Goal: Transaction & Acquisition: Purchase product/service

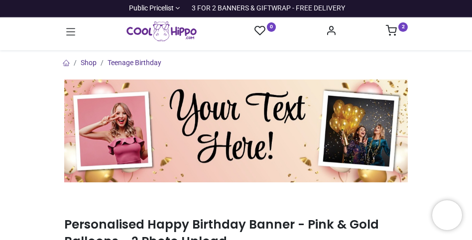
click at [401, 27] on sup "2" at bounding box center [402, 26] width 9 height 9
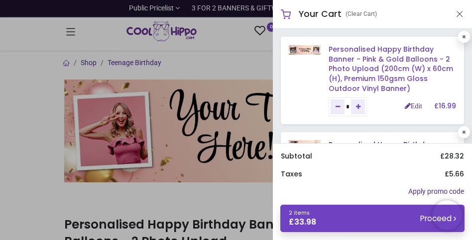
click at [348, 55] on link "Personalised Happy Birthday Banner - Pink & Gold Balloons - 2 Photo Upload (200…" at bounding box center [390, 68] width 124 height 49
click at [358, 57] on link "Personalised Happy Birthday Banner - Pink & Gold Balloons - 2 Photo Upload (200…" at bounding box center [390, 68] width 124 height 49
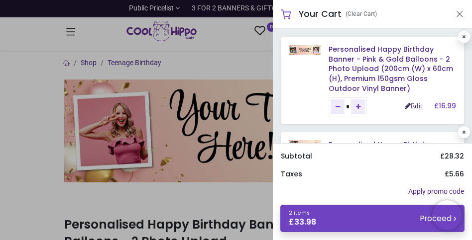
click at [411, 107] on link "Edit" at bounding box center [413, 106] width 17 height 7
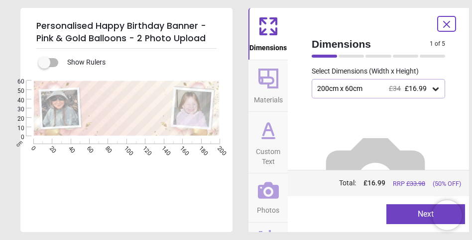
scroll to position [70, 0]
click at [405, 212] on button "Next" at bounding box center [425, 215] width 79 height 20
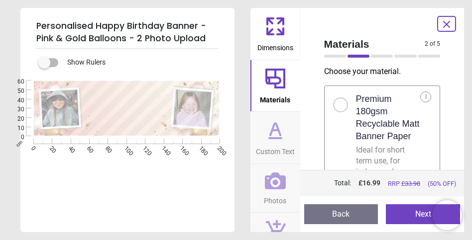
click at [392, 107] on h2 "Premium 180gsm Recyclable Matt Banner Paper" at bounding box center [388, 118] width 65 height 50
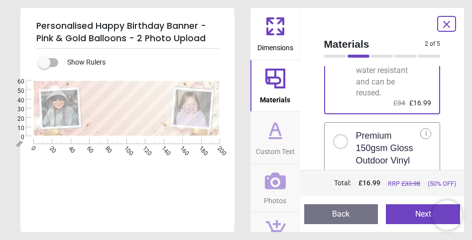
scroll to position [160, 0]
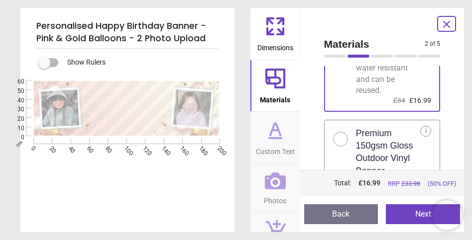
click at [340, 136] on div at bounding box center [340, 139] width 6 height 6
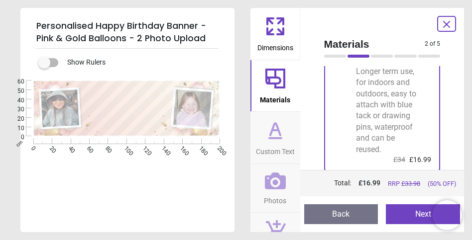
scroll to position [268, 0]
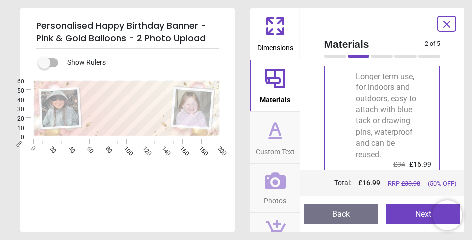
click at [413, 212] on button "Next" at bounding box center [423, 215] width 74 height 20
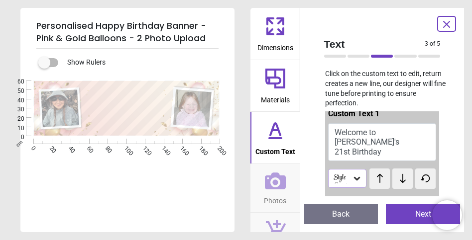
scroll to position [10, 0]
click at [356, 178] on icon at bounding box center [357, 179] width 6 height 3
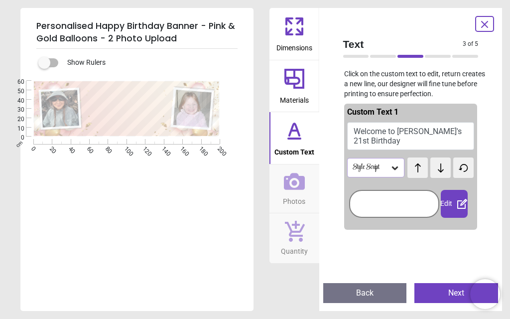
scroll to position [1, 0]
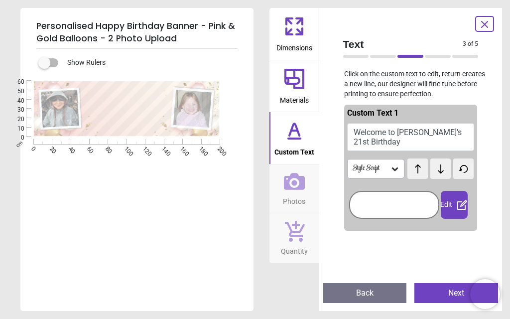
click at [396, 167] on icon at bounding box center [395, 168] width 6 height 3
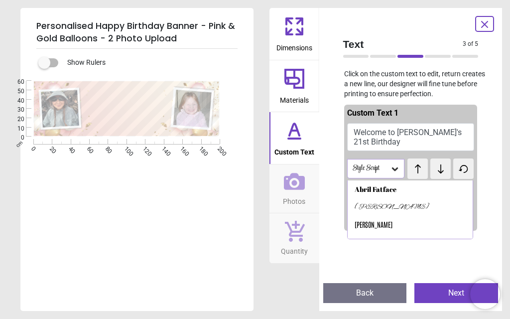
scroll to position [46, 0]
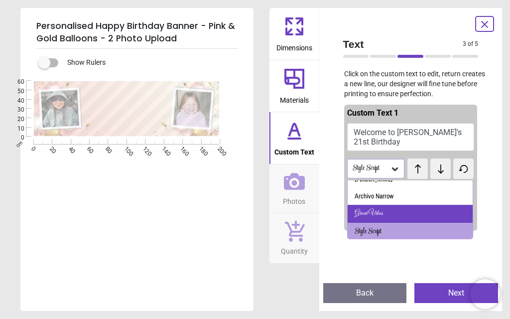
click at [388, 209] on div "Great Vibes" at bounding box center [409, 214] width 125 height 18
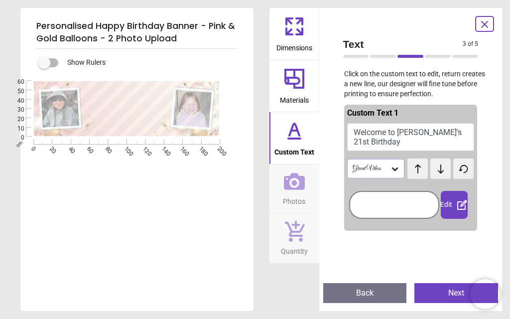
click at [395, 166] on icon at bounding box center [395, 169] width 10 height 10
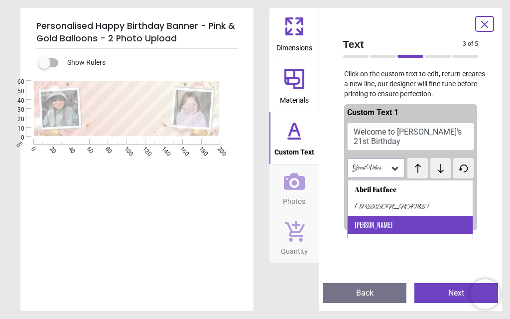
scroll to position [0, 0]
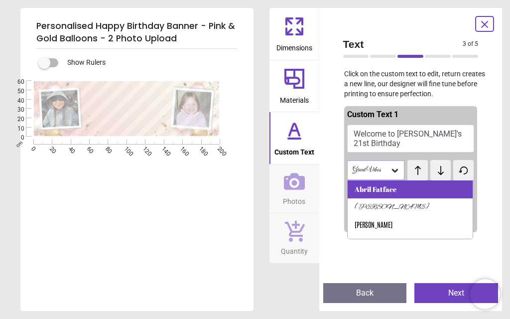
click at [393, 185] on div "Abril Fatface" at bounding box center [375, 189] width 42 height 10
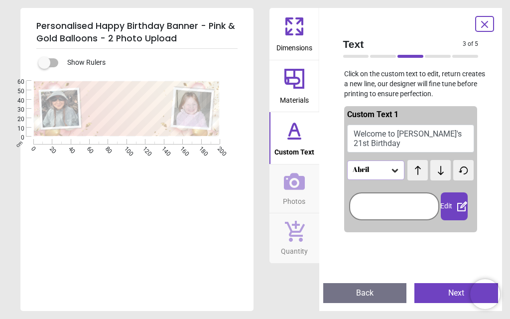
click at [394, 171] on icon at bounding box center [395, 170] width 10 height 10
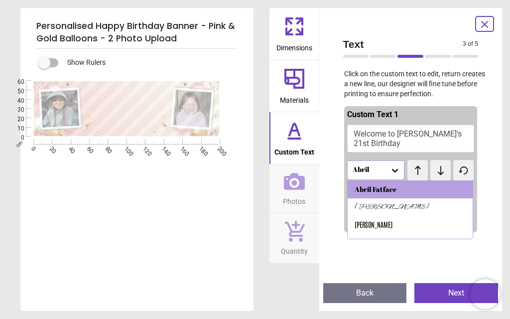
click at [298, 142] on span "Custom Text" at bounding box center [294, 149] width 40 height 15
click at [297, 163] on div "Dimensions Materials Custom Text Photos Quantity" at bounding box center [294, 159] width 50 height 303
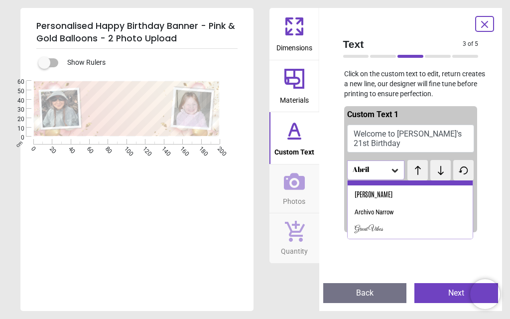
scroll to position [35, 0]
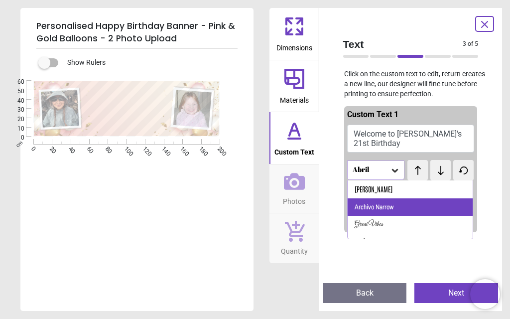
click at [383, 204] on div "Archivo Narrow" at bounding box center [373, 207] width 39 height 10
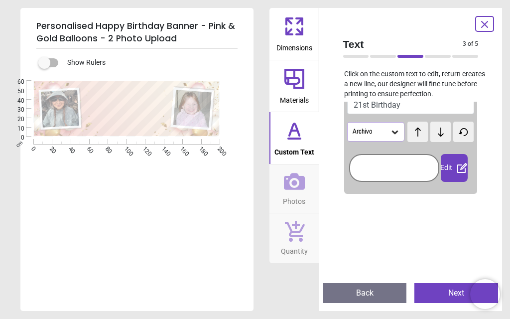
scroll to position [0, 0]
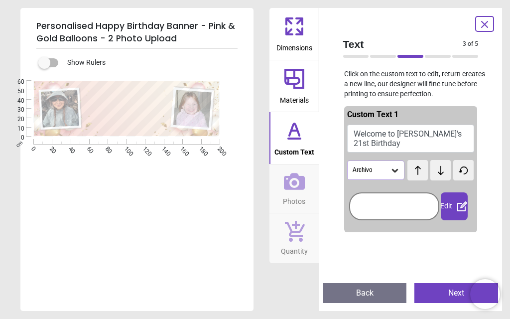
click at [395, 169] on icon at bounding box center [395, 170] width 6 height 3
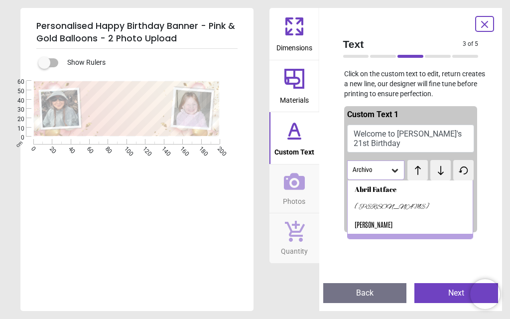
scroll to position [11, 0]
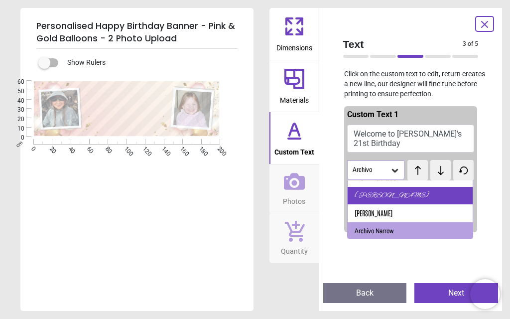
click at [385, 195] on div "Alex Brush" at bounding box center [391, 196] width 75 height 10
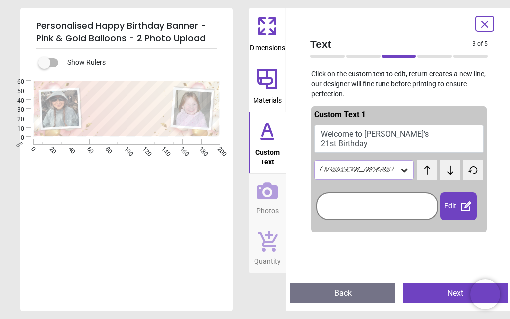
click at [401, 169] on icon at bounding box center [404, 170] width 6 height 3
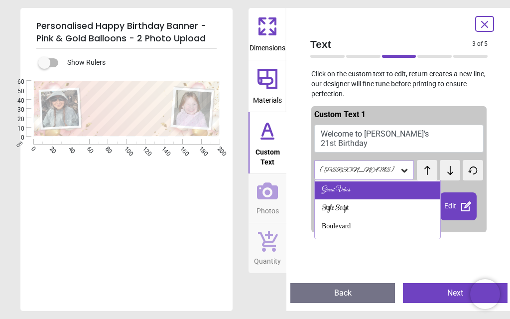
scroll to position [72, 0]
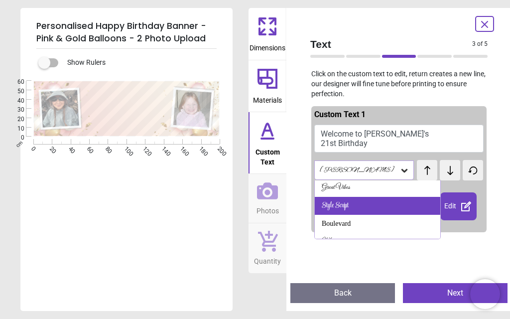
click at [348, 201] on div "Style Script" at bounding box center [335, 206] width 27 height 10
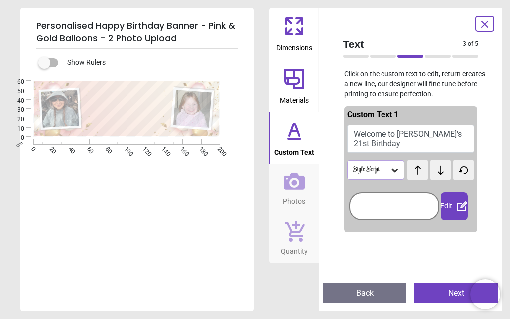
click at [457, 240] on button "Next" at bounding box center [456, 293] width 84 height 20
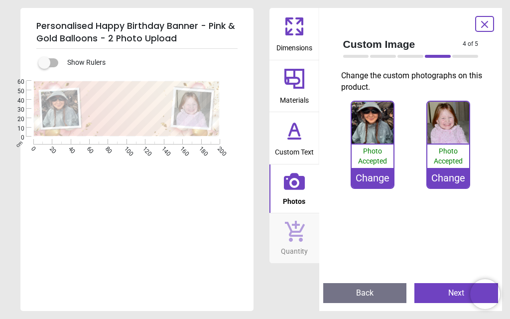
click at [456, 240] on button "Next" at bounding box center [456, 293] width 84 height 20
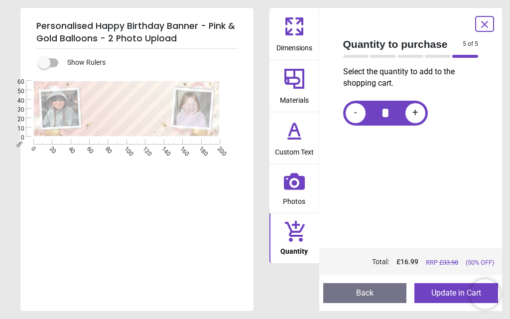
click at [448, 240] on button "Update in Cart" at bounding box center [456, 293] width 84 height 20
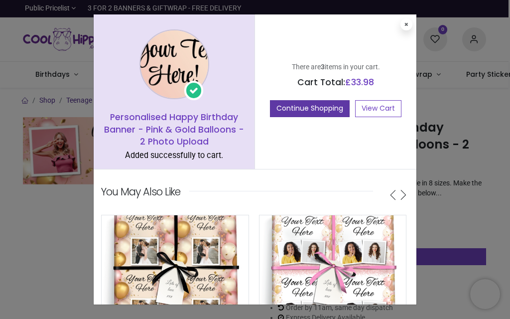
click at [305, 109] on button "Continue Shopping" at bounding box center [310, 108] width 80 height 17
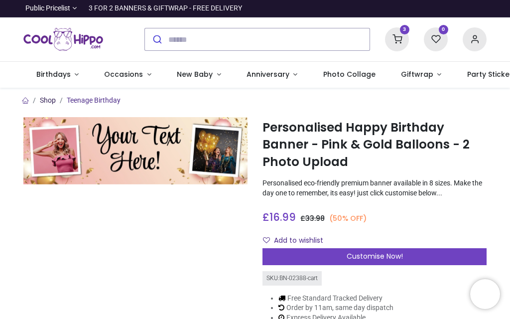
click at [51, 101] on link "Shop" at bounding box center [48, 100] width 16 height 8
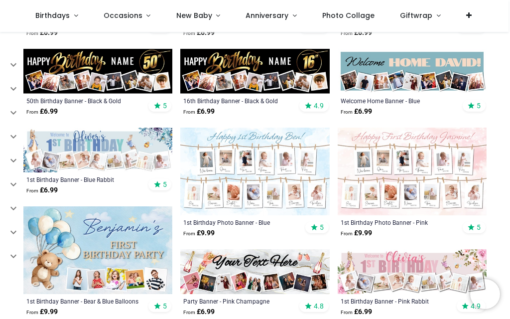
scroll to position [347, 0]
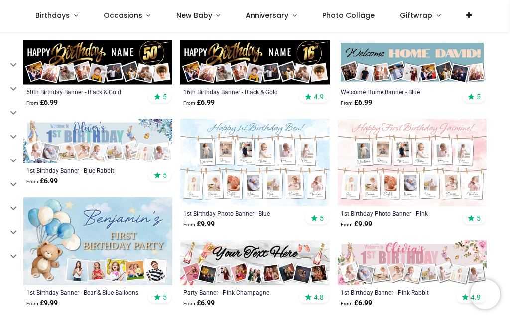
click at [392, 236] on div "40th Birthday Banner - Black & Gold From £ 6.99 4.9 Birthday Banner - Blue & Wh…" at bounding box center [407, 240] width 157 height 872
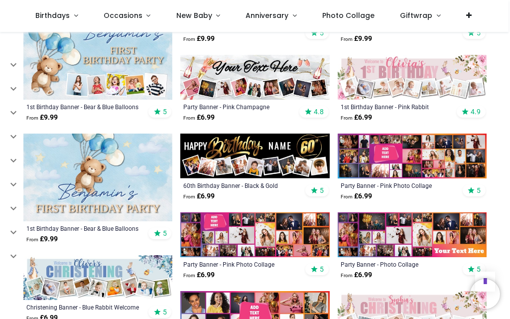
scroll to position [583, 0]
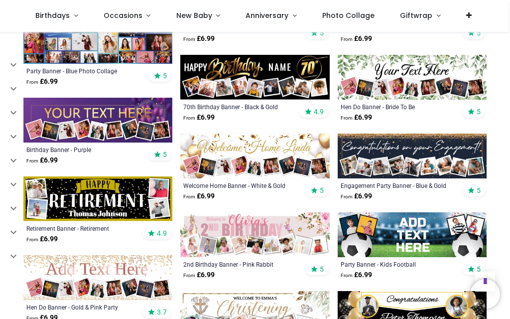
scroll to position [778, 0]
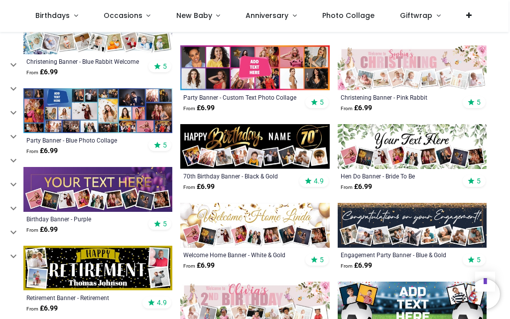
click at [265, 213] on img at bounding box center [254, 225] width 149 height 45
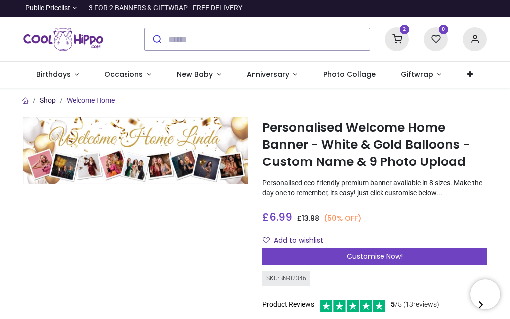
click at [52, 99] on link "Shop" at bounding box center [48, 100] width 16 height 8
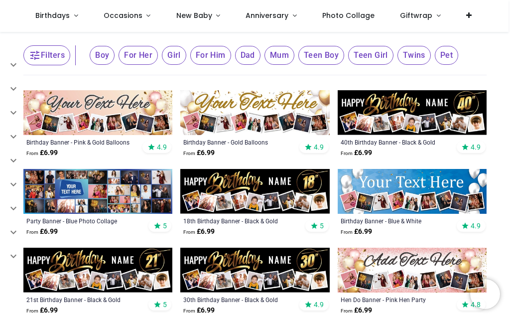
scroll to position [62, 0]
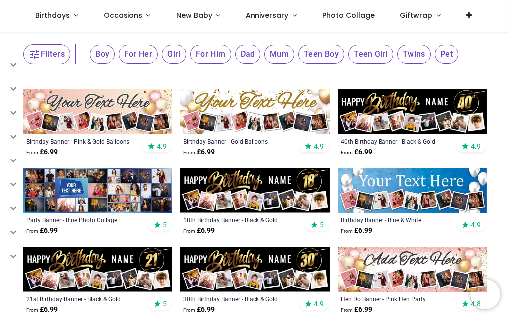
click at [111, 119] on img at bounding box center [97, 111] width 149 height 45
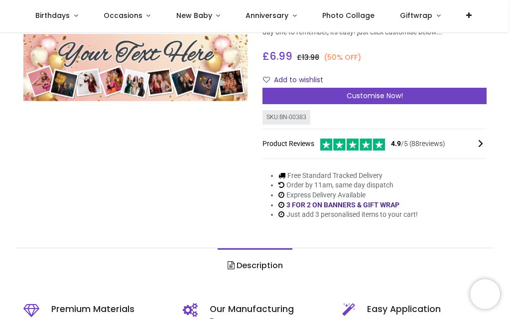
scroll to position [99, 0]
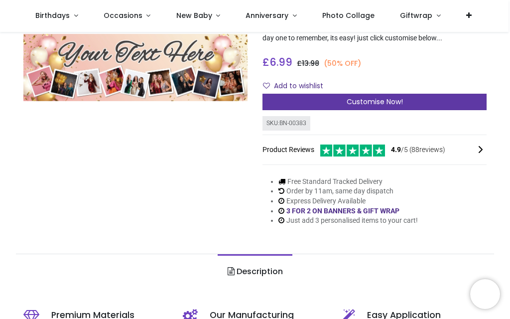
click at [383, 103] on span "Customise Now!" at bounding box center [374, 102] width 56 height 10
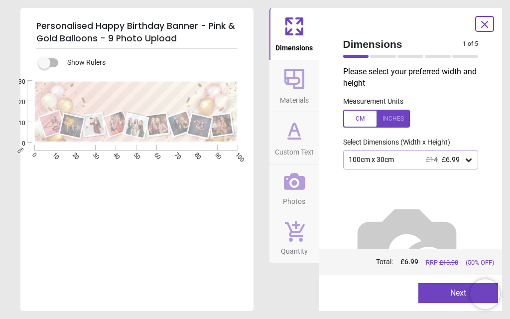
click at [470, 157] on icon at bounding box center [468, 160] width 10 height 10
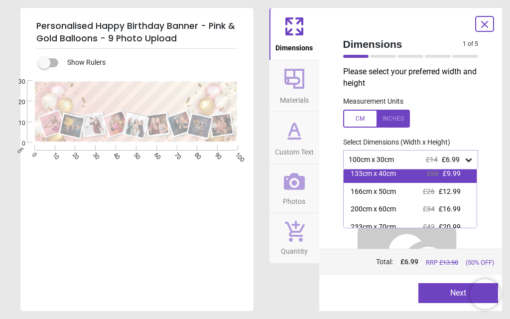
scroll to position [23, 0]
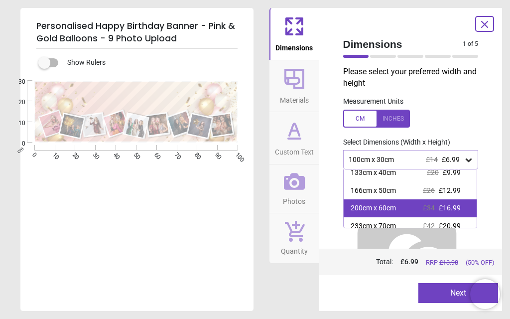
click at [413, 203] on div "200cm x 60cm £34 £16.99" at bounding box center [409, 208] width 133 height 18
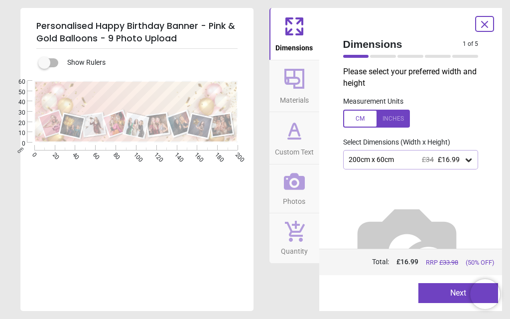
click at [450, 294] on button "Next" at bounding box center [458, 293] width 80 height 20
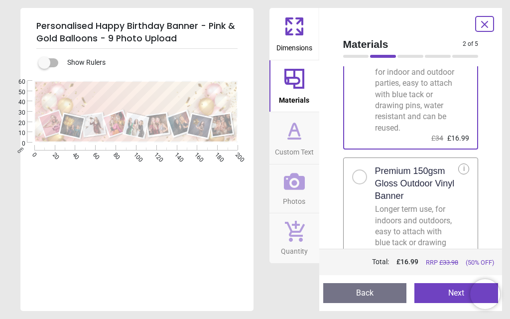
scroll to position [84, 0]
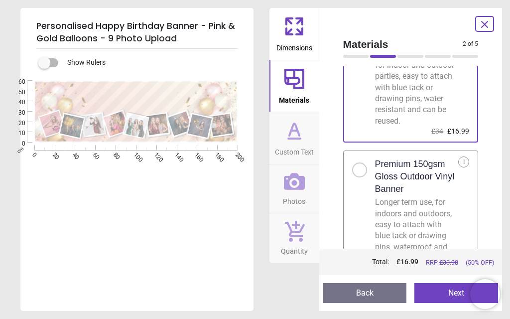
click at [358, 168] on div at bounding box center [359, 170] width 6 height 6
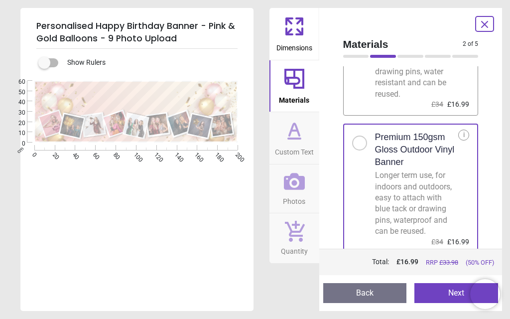
scroll to position [110, 0]
click at [452, 294] on button "Next" at bounding box center [456, 293] width 84 height 20
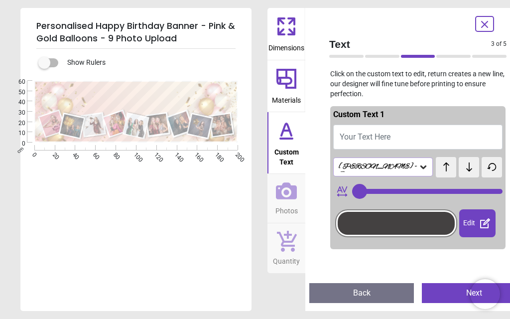
type input "**"
click at [390, 137] on span "Your Text Here" at bounding box center [364, 136] width 51 height 9
click at [370, 136] on span "Your Text Here" at bounding box center [364, 136] width 51 height 9
type textarea "**"
type input "**"
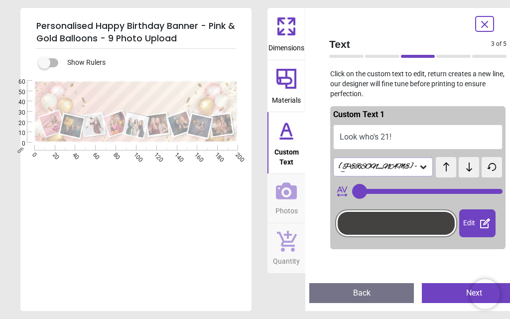
type textarea "**********"
click at [418, 165] on icon at bounding box center [423, 167] width 10 height 10
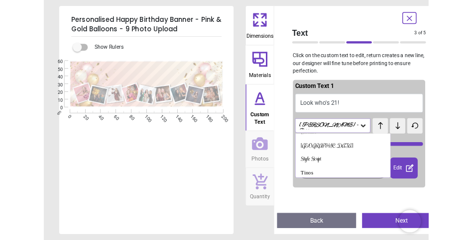
scroll to position [133, 0]
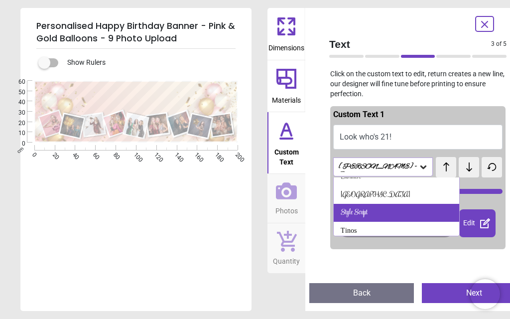
click at [405, 206] on div "Style Script" at bounding box center [395, 213] width 125 height 18
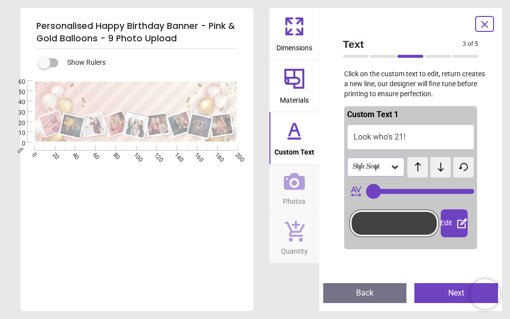
click at [447, 294] on button "Next" at bounding box center [456, 293] width 84 height 20
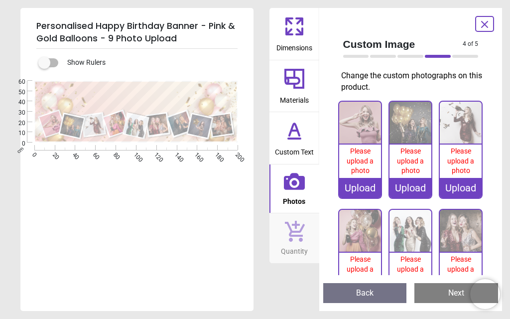
click at [360, 184] on div "Upload" at bounding box center [360, 188] width 42 height 20
click at [365, 185] on div "Upload" at bounding box center [360, 188] width 42 height 20
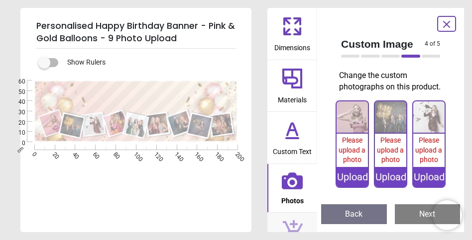
click at [353, 175] on div "Upload" at bounding box center [351, 177] width 31 height 20
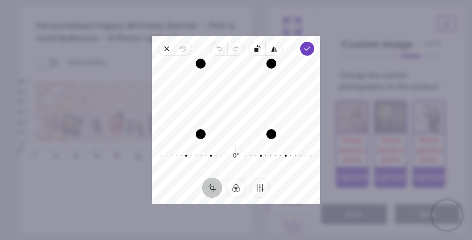
drag, startPoint x: 243, startPoint y: 102, endPoint x: 244, endPoint y: 121, distance: 19.9
click at [244, 121] on div "Recenter" at bounding box center [236, 99] width 152 height 71
click at [305, 49] on polyline "button" at bounding box center [307, 48] width 5 height 3
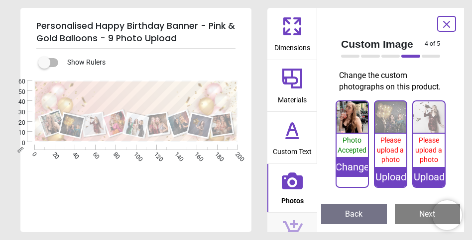
click at [396, 178] on div "Upload" at bounding box center [390, 177] width 31 height 20
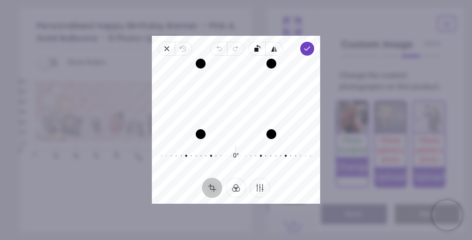
drag, startPoint x: 251, startPoint y: 100, endPoint x: 251, endPoint y: 113, distance: 13.9
click at [251, 113] on div "Recenter" at bounding box center [236, 99] width 152 height 71
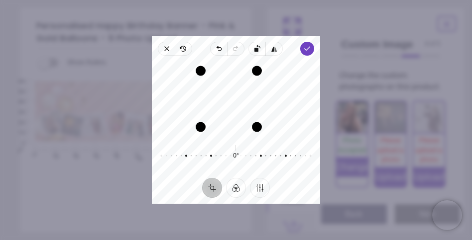
drag, startPoint x: 271, startPoint y: 94, endPoint x: 256, endPoint y: 96, distance: 14.6
click at [256, 96] on div "Drag edge r" at bounding box center [257, 99] width 10 height 56
drag, startPoint x: 200, startPoint y: 98, endPoint x: 207, endPoint y: 98, distance: 7.5
click at [207, 98] on div "Drag edge l" at bounding box center [208, 99] width 10 height 49
drag, startPoint x: 252, startPoint y: 91, endPoint x: 253, endPoint y: 81, distance: 9.5
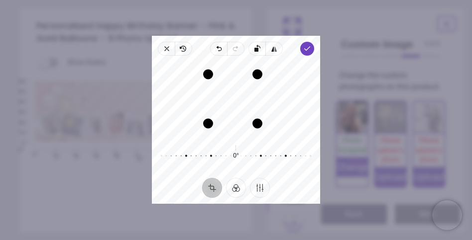
click at [253, 81] on div "Recenter" at bounding box center [236, 99] width 152 height 71
drag, startPoint x: 241, startPoint y: 124, endPoint x: 242, endPoint y: 138, distance: 13.9
click at [242, 138] on div "Drag edge b" at bounding box center [232, 136] width 61 height 10
drag, startPoint x: 264, startPoint y: 75, endPoint x: 263, endPoint y: 60, distance: 15.5
click at [263, 60] on div "Recenter" at bounding box center [236, 99] width 168 height 79
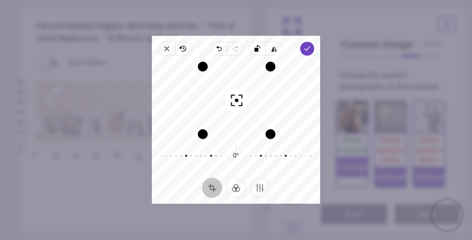
click at [262, 81] on div "Recenter" at bounding box center [236, 99] width 152 height 71
drag, startPoint x: 262, startPoint y: 81, endPoint x: 272, endPoint y: 82, distance: 10.0
click at [272, 82] on div "Recenter" at bounding box center [236, 99] width 152 height 71
drag, startPoint x: 269, startPoint y: 133, endPoint x: 273, endPoint y: 146, distance: 13.5
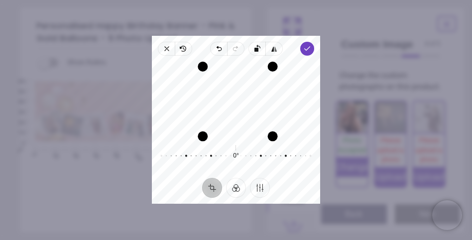
click at [273, 146] on div "Recenter 0° Reset" at bounding box center [236, 117] width 168 height 122
click at [309, 47] on polyline "button" at bounding box center [307, 48] width 5 height 3
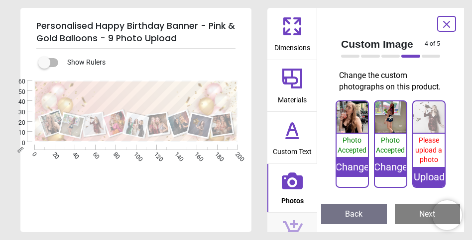
click at [430, 177] on div "Upload" at bounding box center [428, 177] width 31 height 20
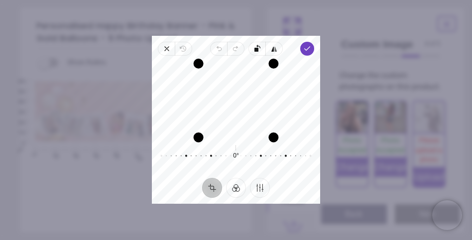
drag, startPoint x: 253, startPoint y: 134, endPoint x: 253, endPoint y: 150, distance: 15.9
click at [253, 150] on div "Recenter 0° Reset" at bounding box center [236, 117] width 168 height 122
drag, startPoint x: 253, startPoint y: 76, endPoint x: 246, endPoint y: 46, distance: 30.8
click at [246, 46] on div "Close Revert Undo Redo Rotate left Flip horizontal Done Crop Filter Finetune Re…" at bounding box center [236, 120] width 168 height 168
drag, startPoint x: 254, startPoint y: 78, endPoint x: 254, endPoint y: 88, distance: 9.5
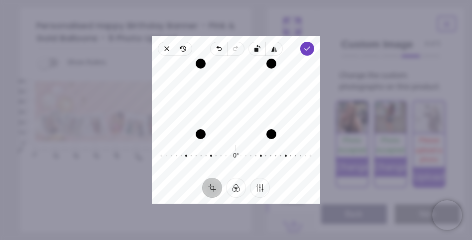
click at [254, 88] on div "Recenter" at bounding box center [236, 99] width 152 height 71
click at [308, 49] on polyline "button" at bounding box center [307, 48] width 5 height 3
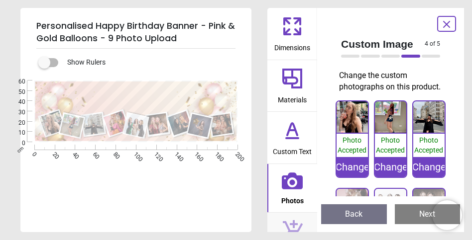
click at [458, 139] on div "Custom Image 4 of 5 4 of 6 Change the custom photographs on this product. 100% …" at bounding box center [390, 120] width 147 height 224
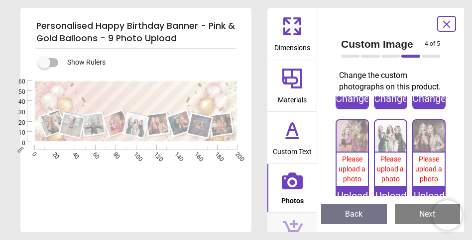
scroll to position [81, 0]
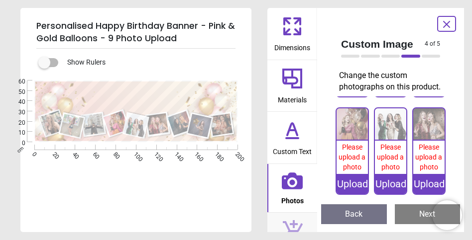
click at [361, 184] on div "Upload" at bounding box center [351, 184] width 31 height 20
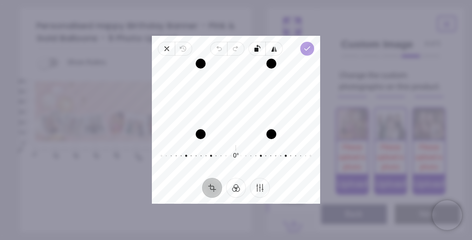
click at [307, 49] on polyline "button" at bounding box center [307, 48] width 5 height 3
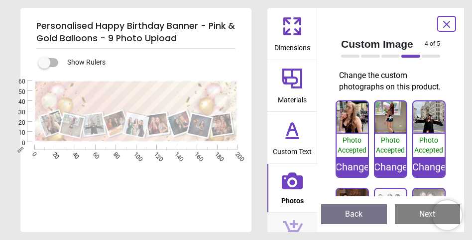
scroll to position [81, 0]
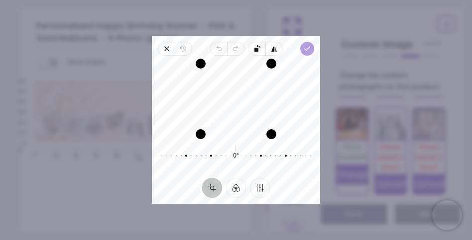
click at [306, 49] on polyline "button" at bounding box center [307, 48] width 5 height 3
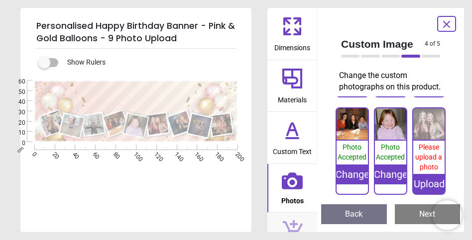
click at [432, 185] on div "Upload" at bounding box center [428, 184] width 31 height 20
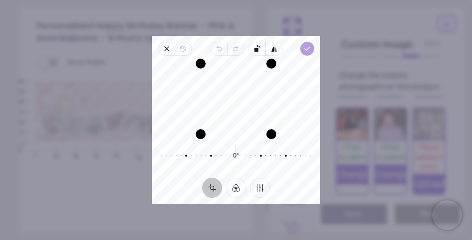
click at [306, 48] on icon "button" at bounding box center [307, 49] width 8 height 8
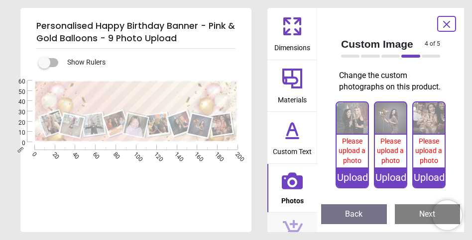
scroll to position [174, 0]
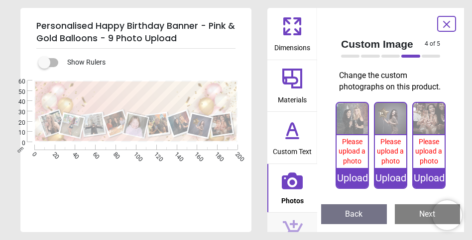
click at [353, 173] on div "Upload" at bounding box center [351, 178] width 31 height 20
click at [356, 171] on div "Upload" at bounding box center [351, 178] width 31 height 20
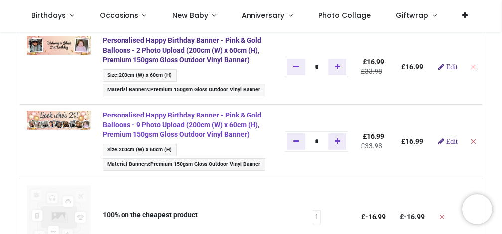
scroll to position [157, 0]
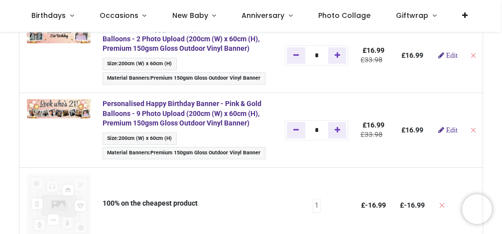
click at [132, 161] on td "Personalised Happy Birthday Banner - Pink & Gold Balloons - 9 Photo Upload (200…" at bounding box center [188, 130] width 182 height 75
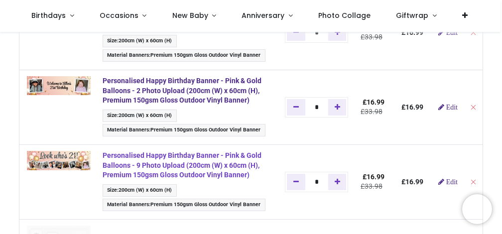
scroll to position [107, 0]
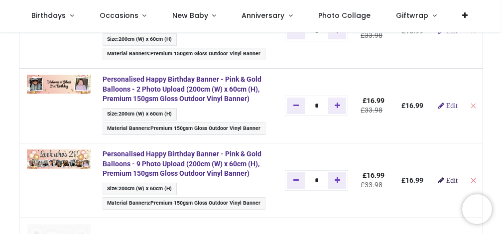
click at [457, 181] on span "Edit" at bounding box center [451, 180] width 11 height 7
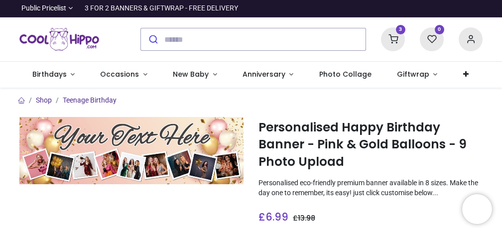
click at [457, 181] on p "Personalised eco-friendly premium banner available in 8 sizes. Make the day one…" at bounding box center [370, 187] width 224 height 19
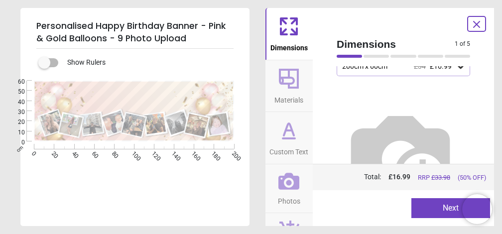
scroll to position [83, 0]
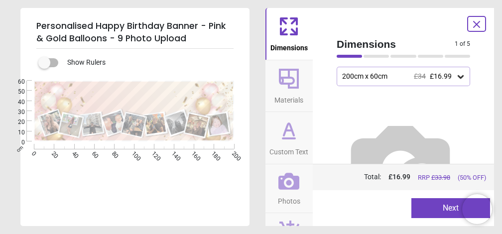
click at [443, 205] on button "Next" at bounding box center [450, 208] width 79 height 20
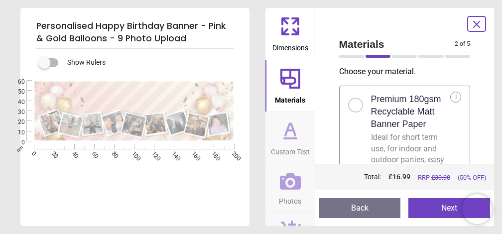
click at [440, 209] on button "Next" at bounding box center [449, 208] width 82 height 20
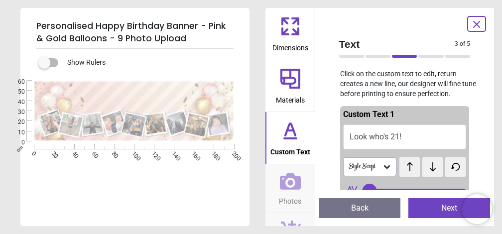
type input "**"
click at [440, 209] on button "Next" at bounding box center [449, 208] width 82 height 20
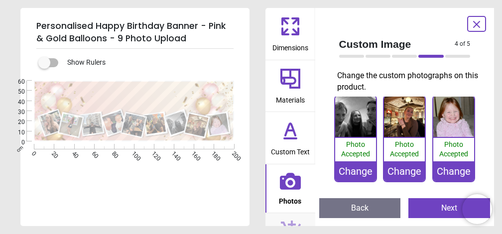
scroll to position [199, 0]
click at [458, 174] on div "Change" at bounding box center [453, 172] width 41 height 20
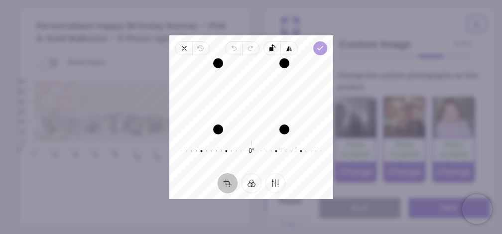
click at [321, 47] on polyline "button" at bounding box center [319, 47] width 5 height 3
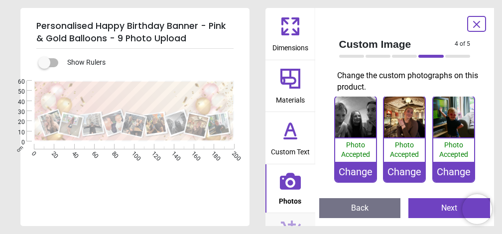
click at [450, 208] on button "Next" at bounding box center [449, 208] width 82 height 20
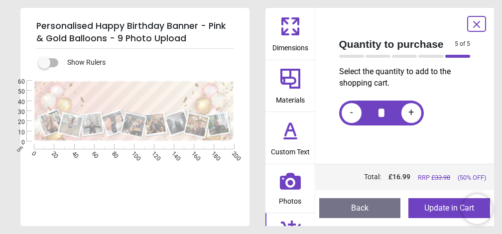
click at [443, 210] on button "Update in Cart" at bounding box center [449, 208] width 82 height 20
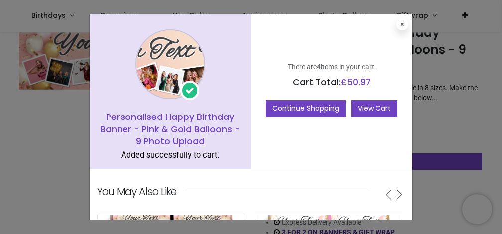
click at [376, 106] on link "View Cart" at bounding box center [374, 108] width 46 height 17
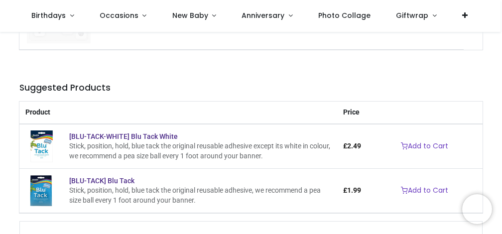
scroll to position [352, 0]
click at [419, 141] on link "Add to Cart" at bounding box center [424, 145] width 60 height 17
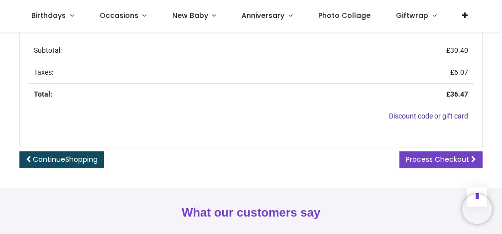
scroll to position [551, 0]
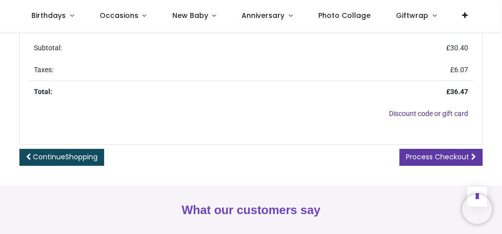
click at [430, 152] on span "Process Checkout" at bounding box center [437, 157] width 63 height 10
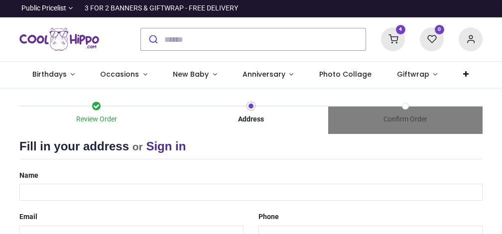
select select "***"
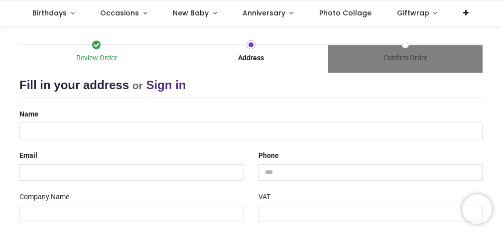
scroll to position [70, 0]
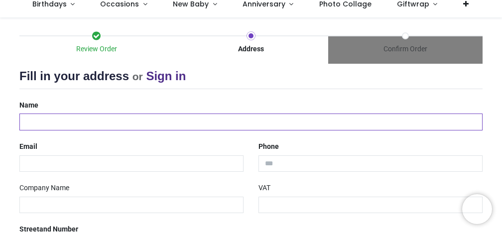
click at [233, 121] on input "text" at bounding box center [250, 121] width 463 height 17
type input "**********"
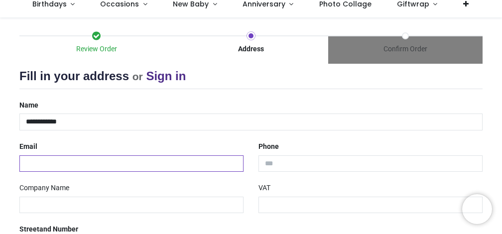
click at [189, 161] on input "email" at bounding box center [131, 163] width 224 height 17
type input "**********"
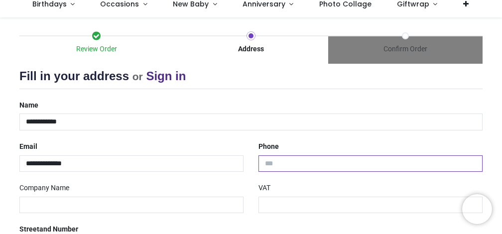
click at [328, 163] on input "tel" at bounding box center [370, 163] width 224 height 17
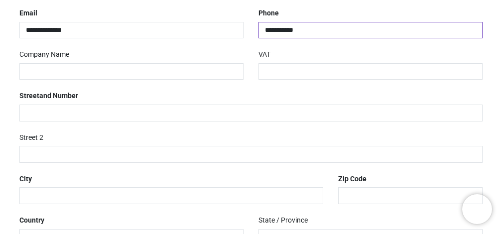
scroll to position [207, 0]
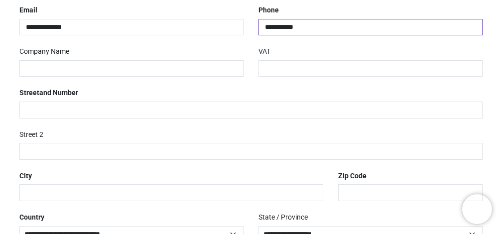
type input "**********"
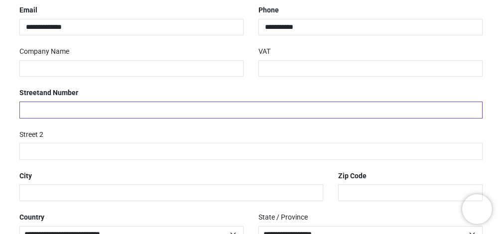
click at [124, 110] on input "text" at bounding box center [250, 110] width 463 height 17
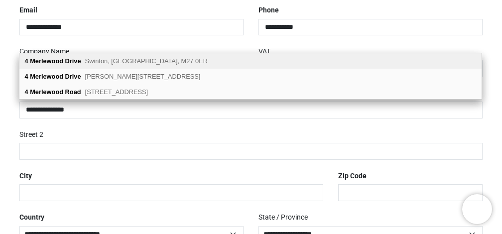
click at [142, 57] on span "Swinton, Manchester, M27 0ER" at bounding box center [146, 60] width 122 height 7
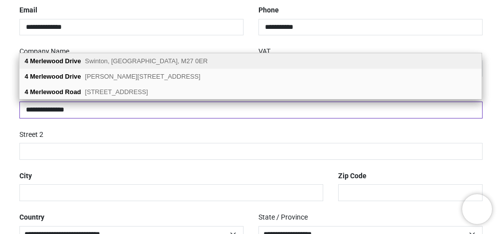
type input "**********"
type input "*******"
select select "***"
type input "**********"
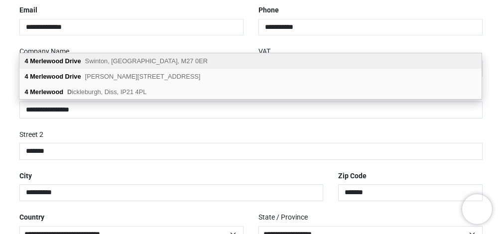
click at [147, 62] on span "Swinton, Manchester, M27 0ER" at bounding box center [146, 60] width 122 height 7
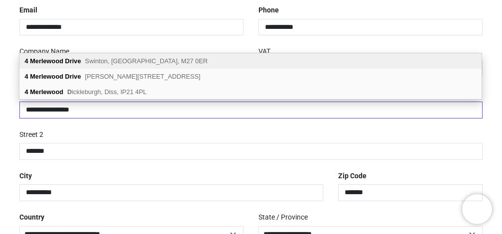
select select "***"
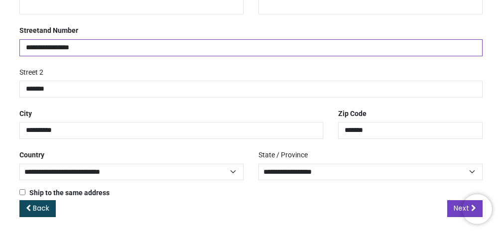
scroll to position [268, 0]
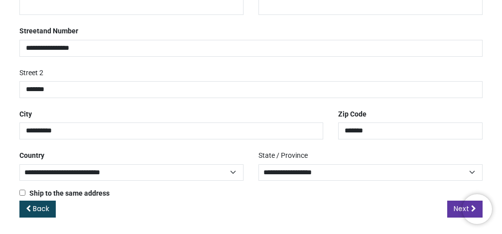
click at [452, 206] on link "Next" at bounding box center [464, 209] width 35 height 17
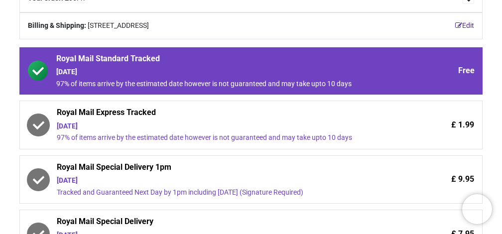
scroll to position [141, 0]
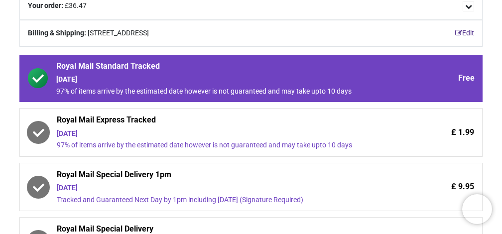
click at [183, 140] on div "97% of items arrive by the estimated date however is not guaranteed and may tak…" at bounding box center [223, 145] width 333 height 10
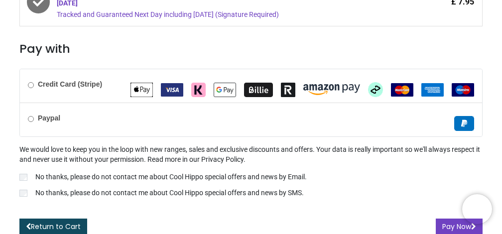
scroll to position [380, 0]
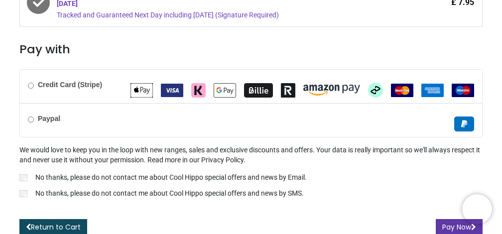
click at [443, 224] on button "Pay Now" at bounding box center [459, 227] width 47 height 17
